Goal: Information Seeking & Learning: Learn about a topic

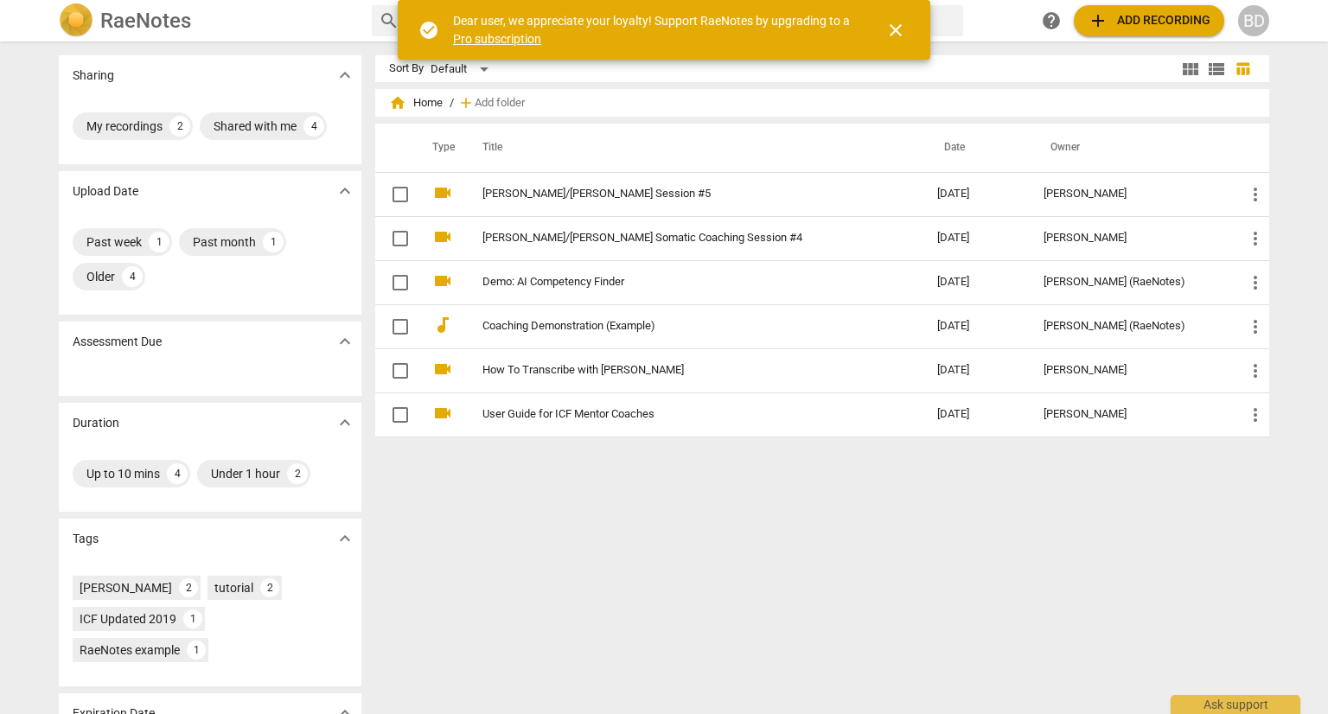
click at [889, 31] on span "close" at bounding box center [896, 30] width 21 height 21
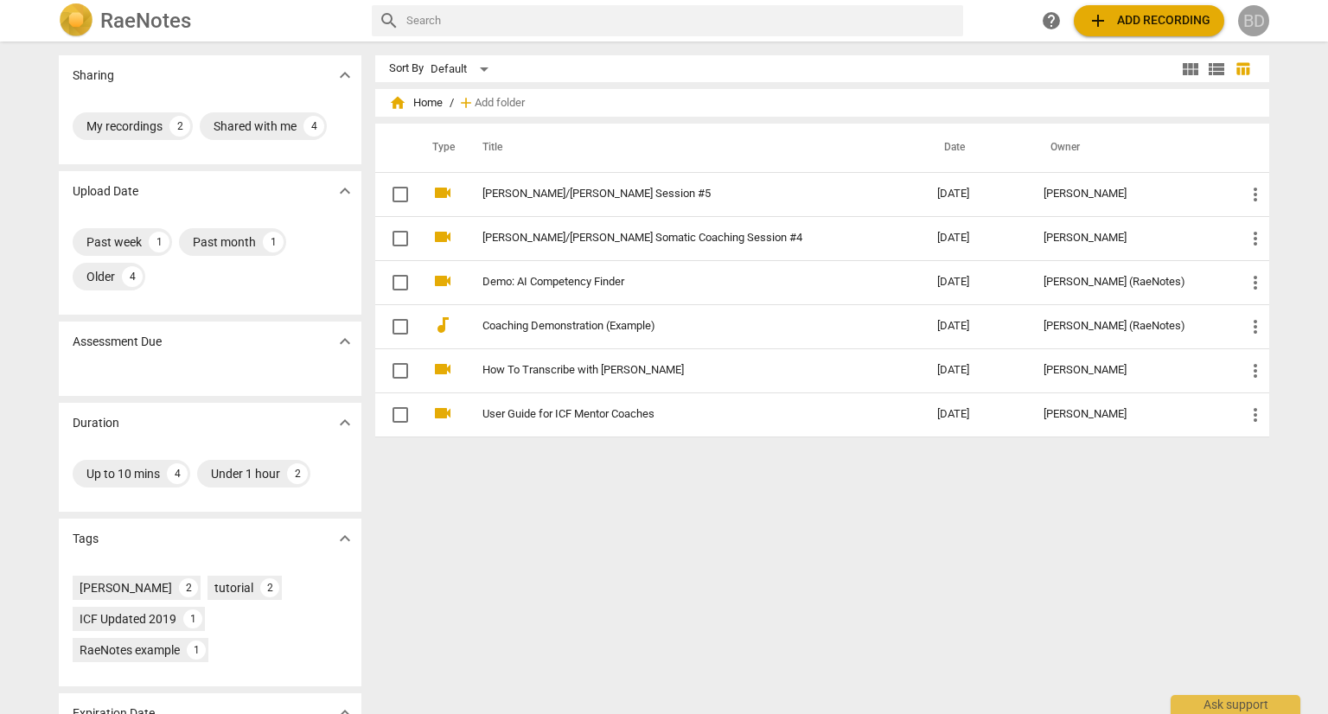
click at [1254, 18] on div "BD" at bounding box center [1253, 20] width 31 height 31
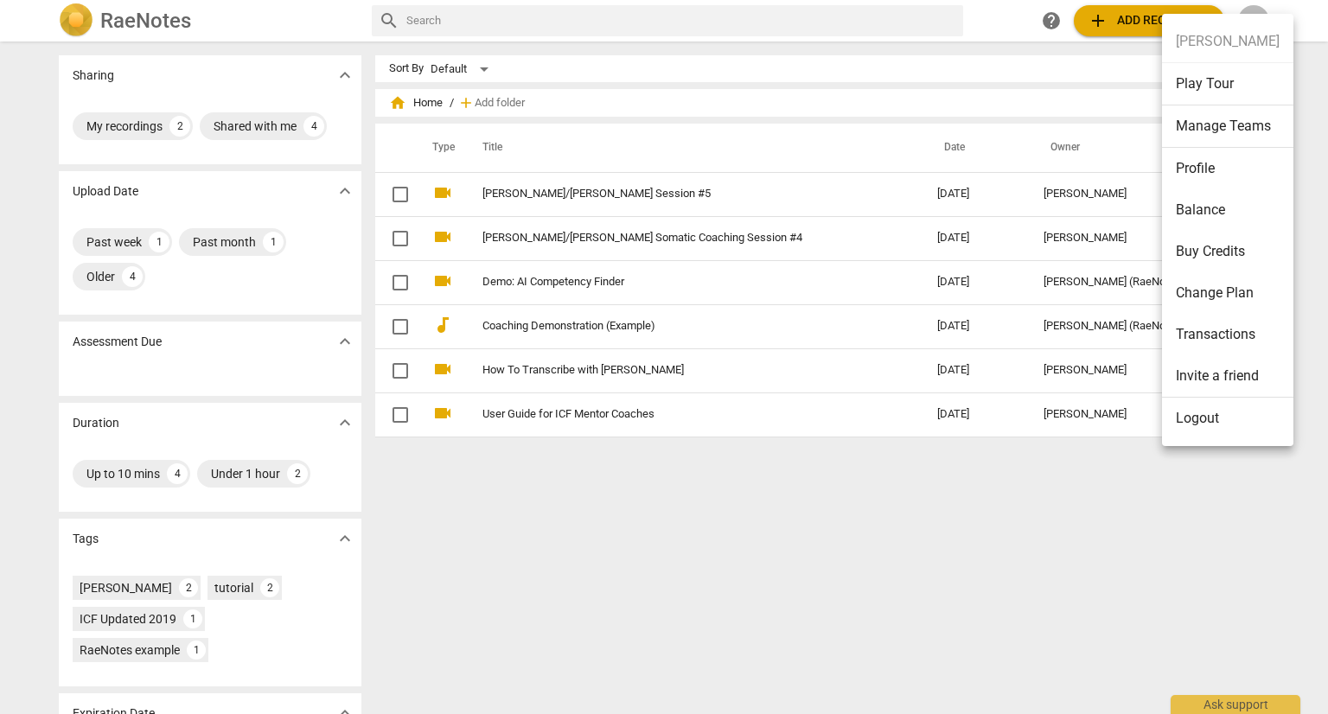
click at [1198, 163] on li "Profile" at bounding box center [1227, 169] width 131 height 42
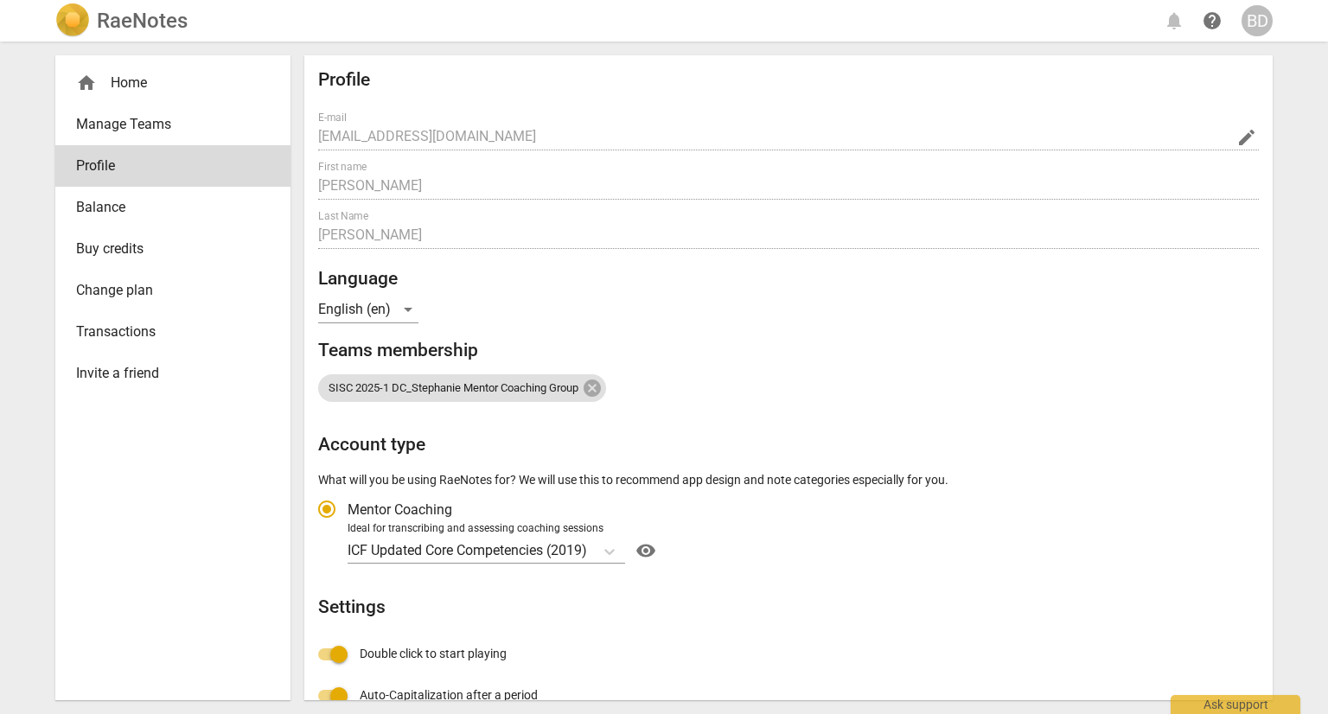
radio input "false"
click at [1020, 363] on div "SISC 2025-1 DC_Stephanie Mentor Coaching Group" at bounding box center [788, 382] width 941 height 42
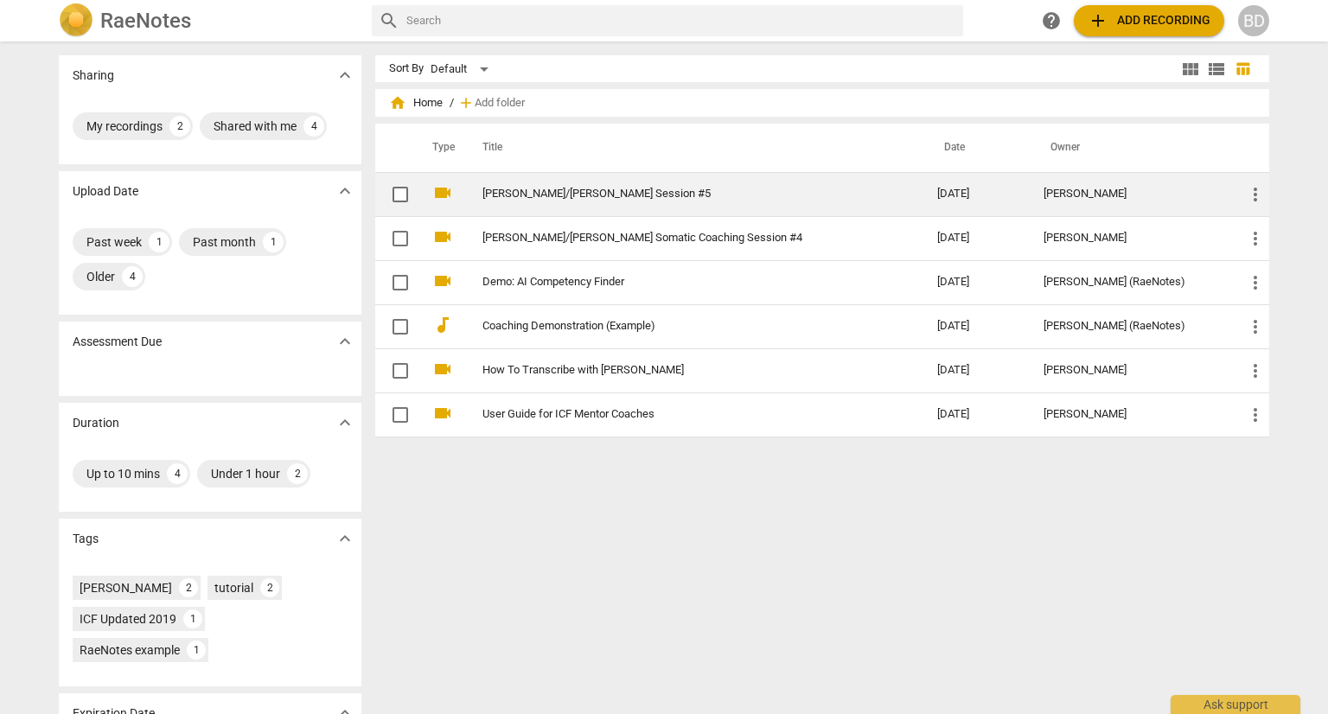
click at [573, 188] on link "[PERSON_NAME]/[PERSON_NAME] Session #5" at bounding box center [679, 194] width 393 height 13
click at [573, 0] on html "RaeNotes search help add Add recording BD Sharing expand_more My recordings 2 S…" at bounding box center [664, 0] width 1328 height 0
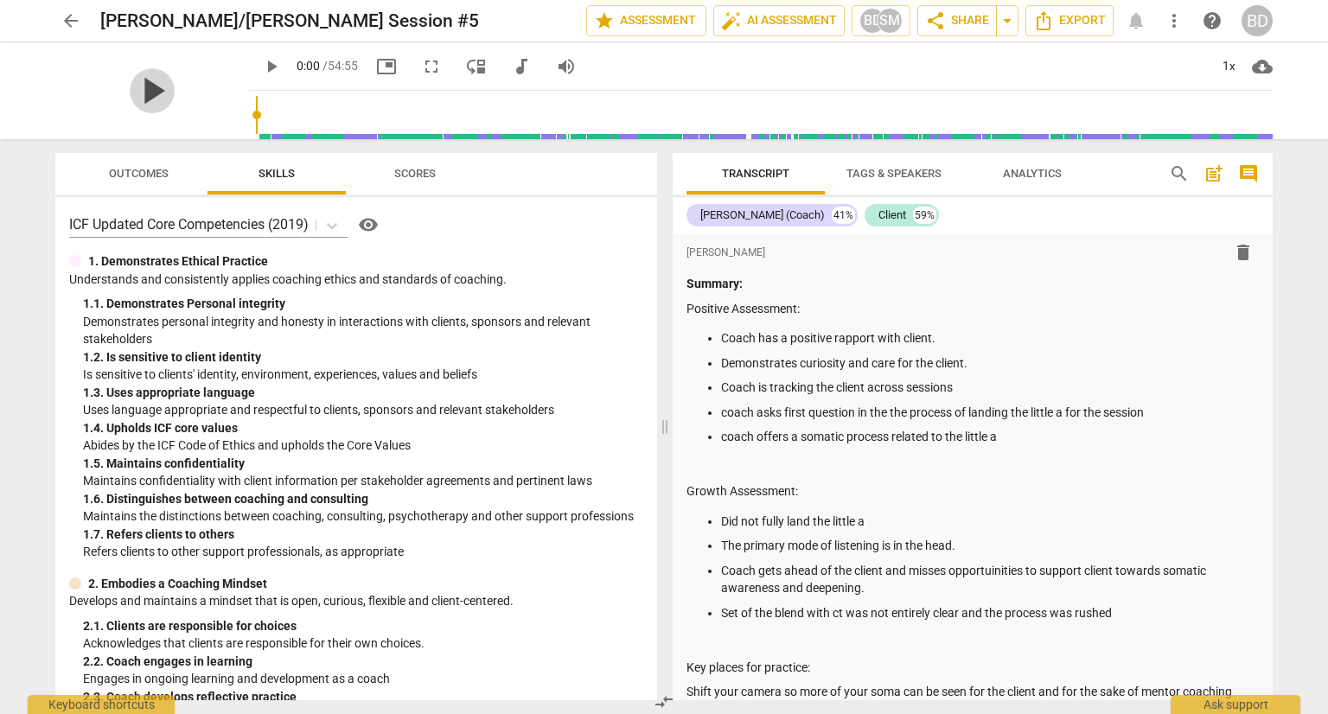
click at [135, 88] on span "play_arrow" at bounding box center [152, 90] width 45 height 45
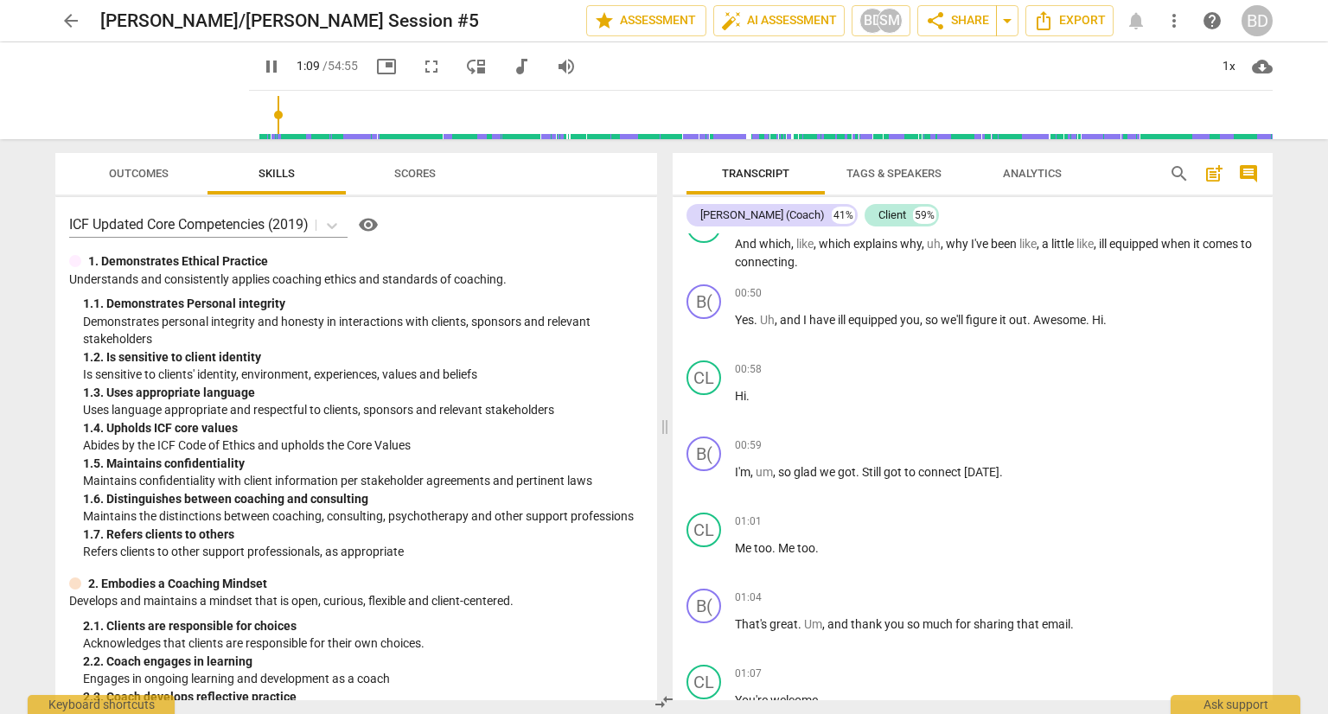
scroll to position [1681, 0]
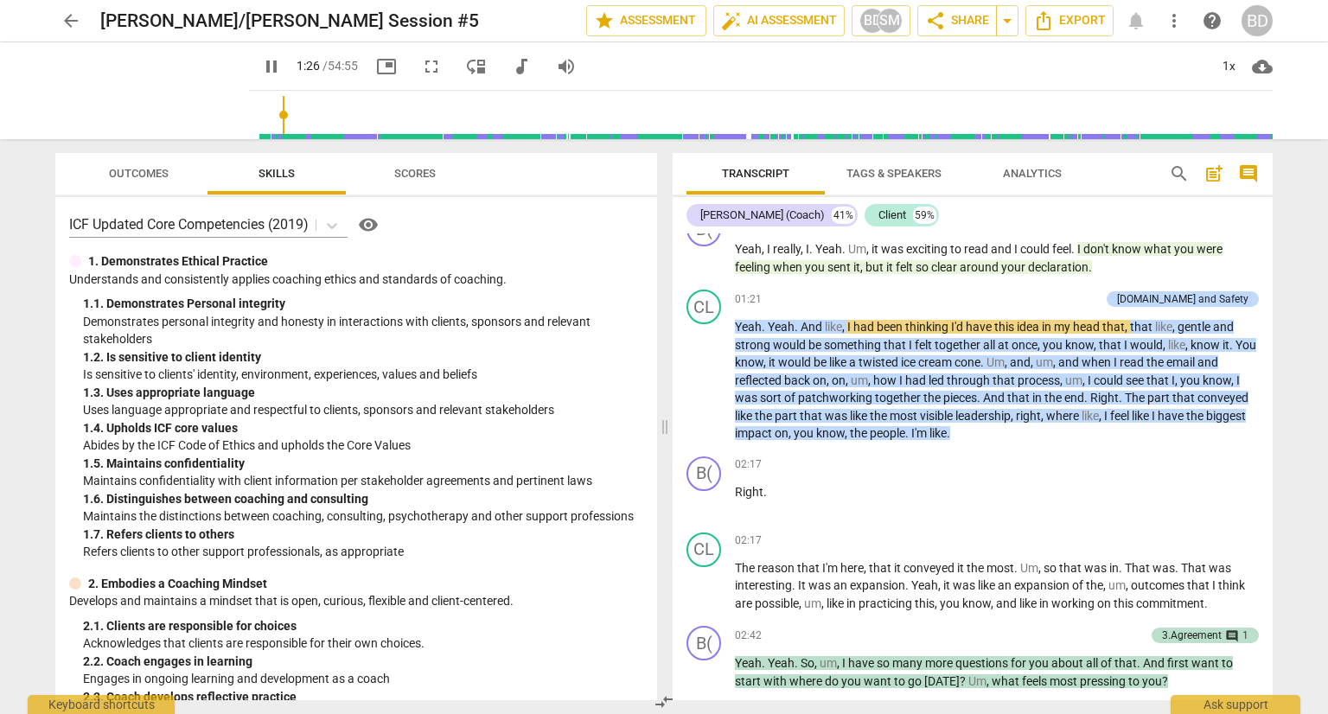
click at [1290, 225] on div "arrow_back [PERSON_NAME]/[PERSON_NAME] Session #5 edit star Assessment auto_fix…" at bounding box center [664, 357] width 1328 height 714
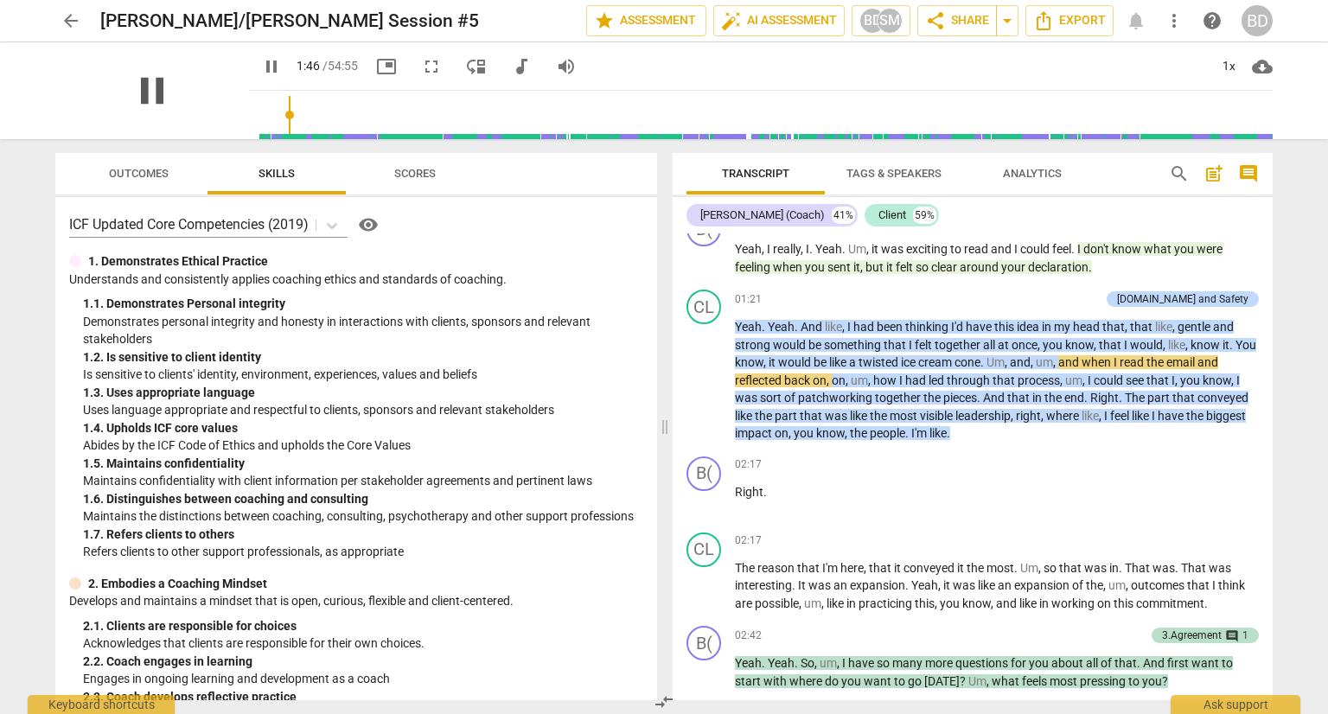
click at [140, 91] on span "pause" at bounding box center [152, 90] width 45 height 45
type input "107"
